Goal: Transaction & Acquisition: Purchase product/service

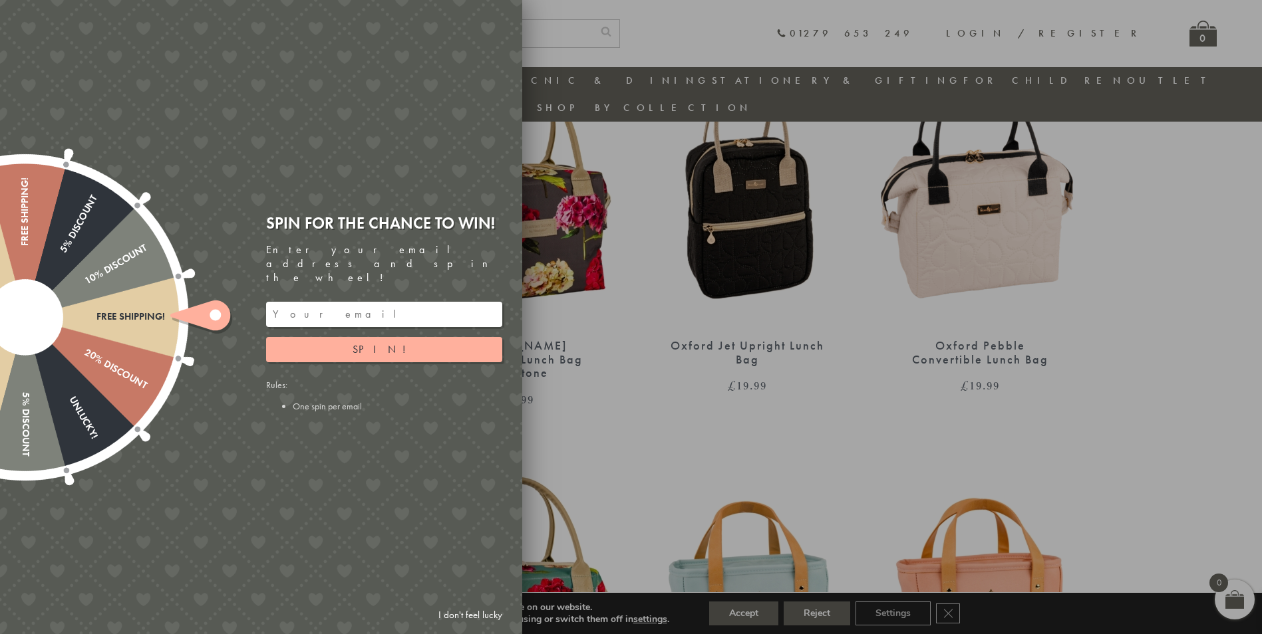
scroll to position [940, 0]
click at [475, 616] on link "I don't feel lucky" at bounding box center [470, 615] width 77 height 25
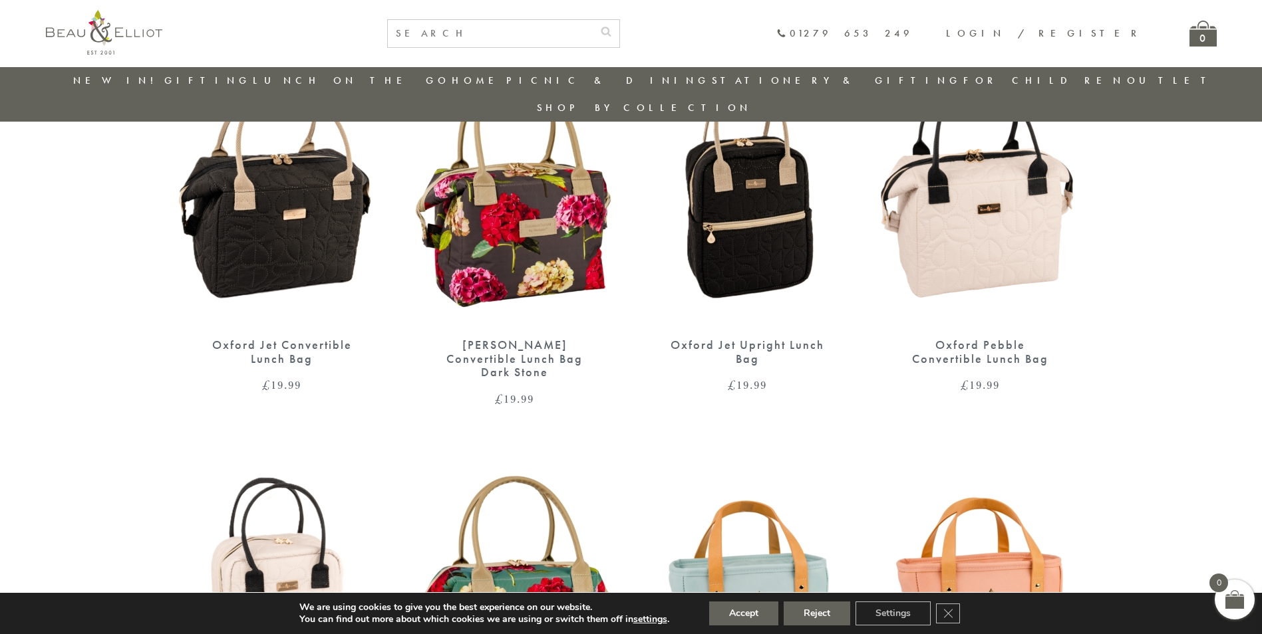
click at [271, 243] on img at bounding box center [282, 192] width 206 height 266
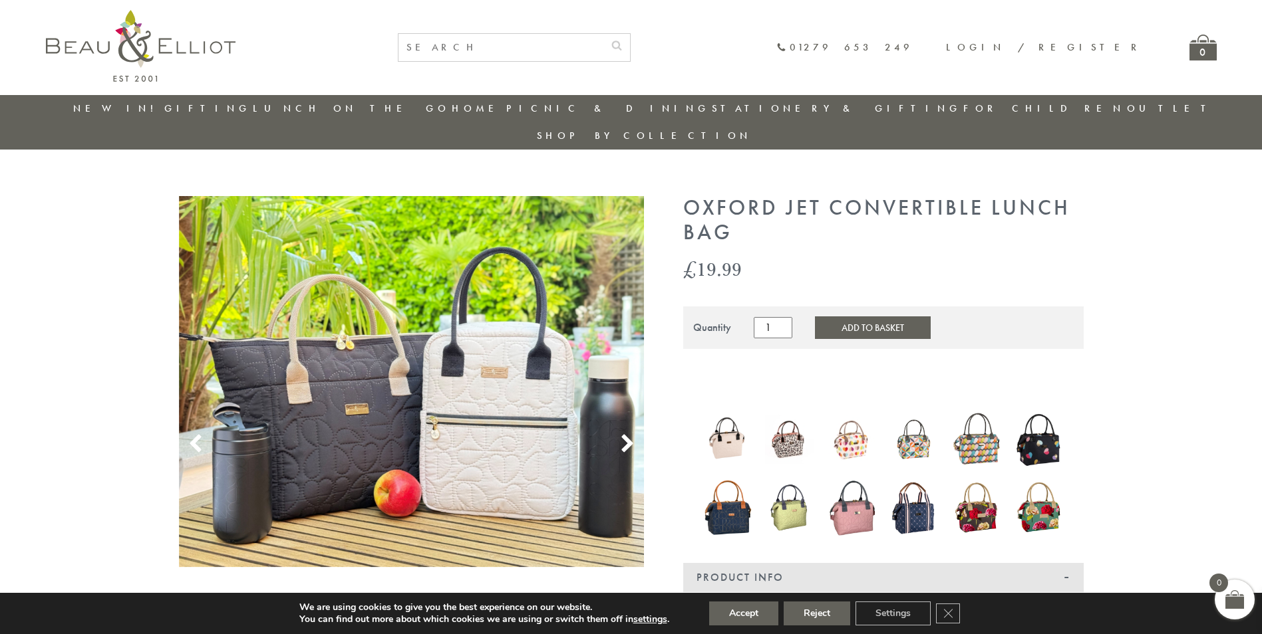
click at [620, 434] on icon at bounding box center [627, 444] width 20 height 20
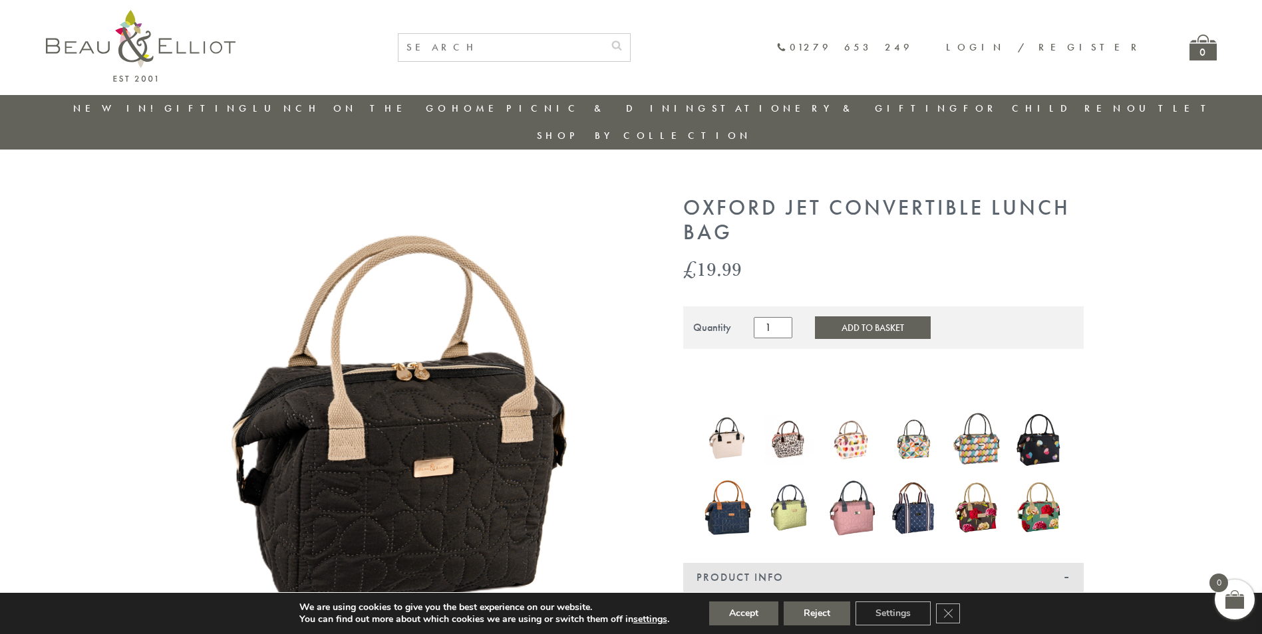
click at [620, 434] on icon at bounding box center [627, 444] width 20 height 20
